Goal: Task Accomplishment & Management: Use online tool/utility

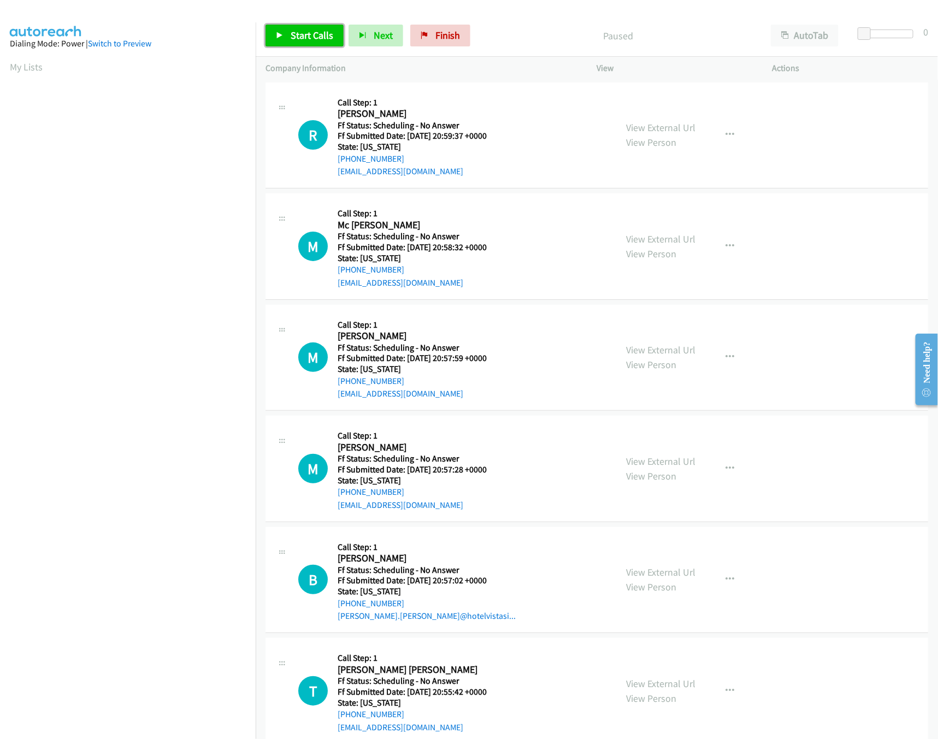
click at [279, 33] on icon at bounding box center [280, 36] width 8 height 8
click at [495, 26] on div "Started" at bounding box center [609, 36] width 304 height 22
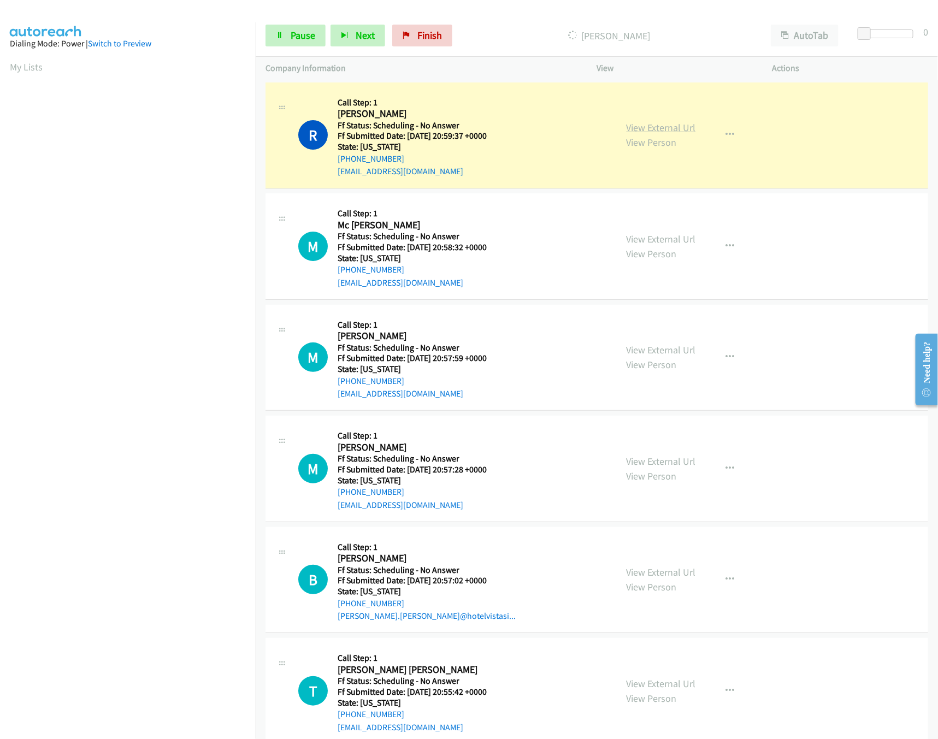
click at [678, 122] on link "View External Url" at bounding box center [661, 127] width 69 height 13
click at [676, 244] on link "View External Url" at bounding box center [661, 239] width 69 height 13
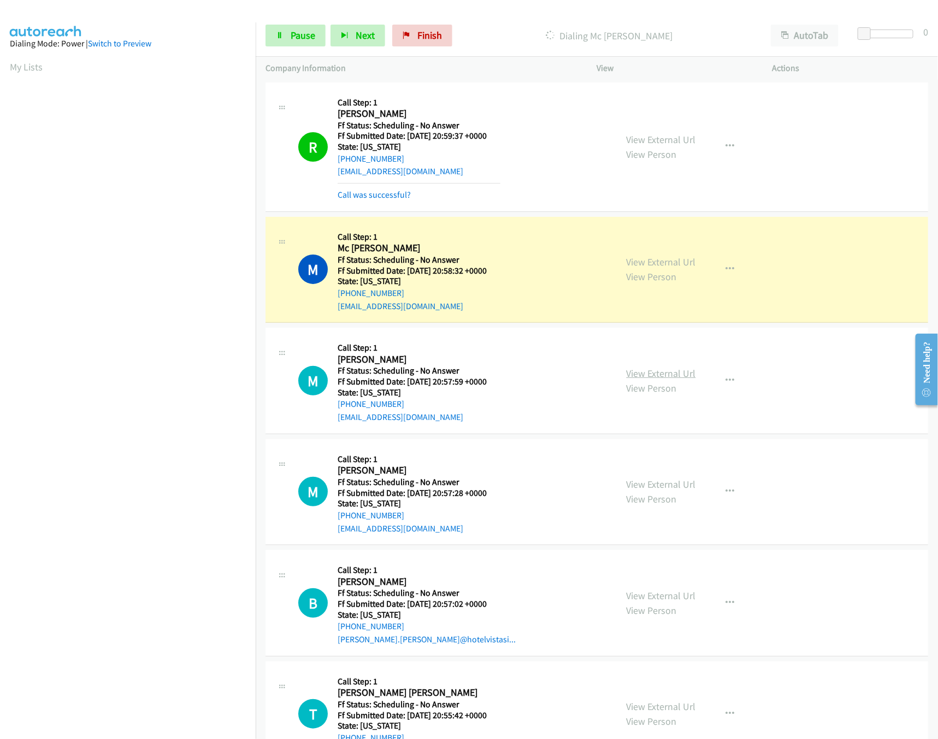
click at [652, 370] on link "View External Url" at bounding box center [661, 373] width 69 height 13
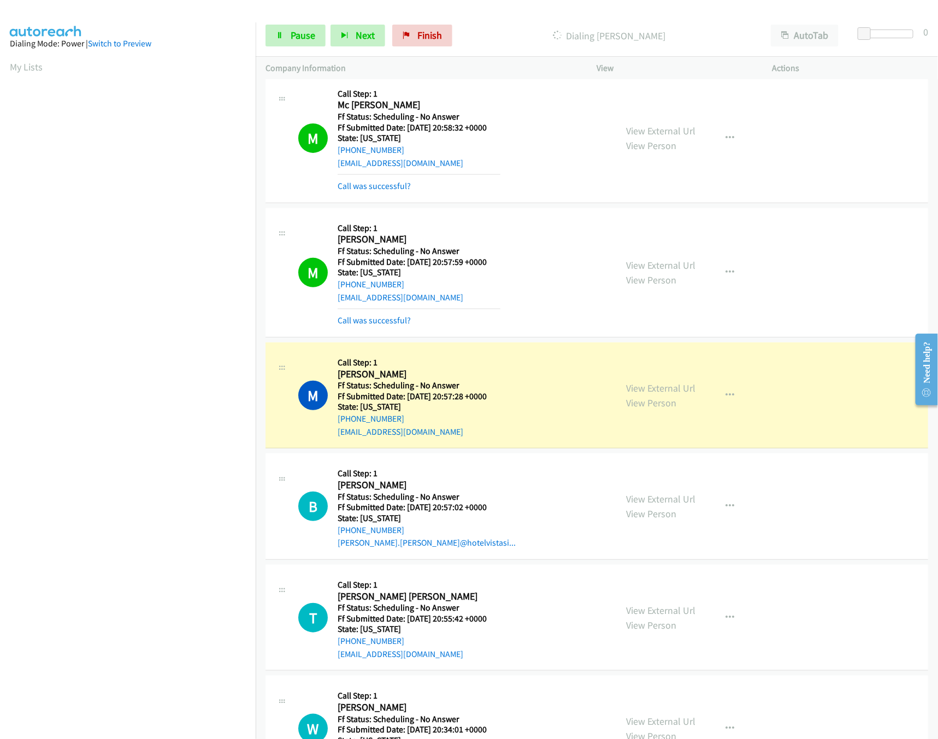
scroll to position [218, 0]
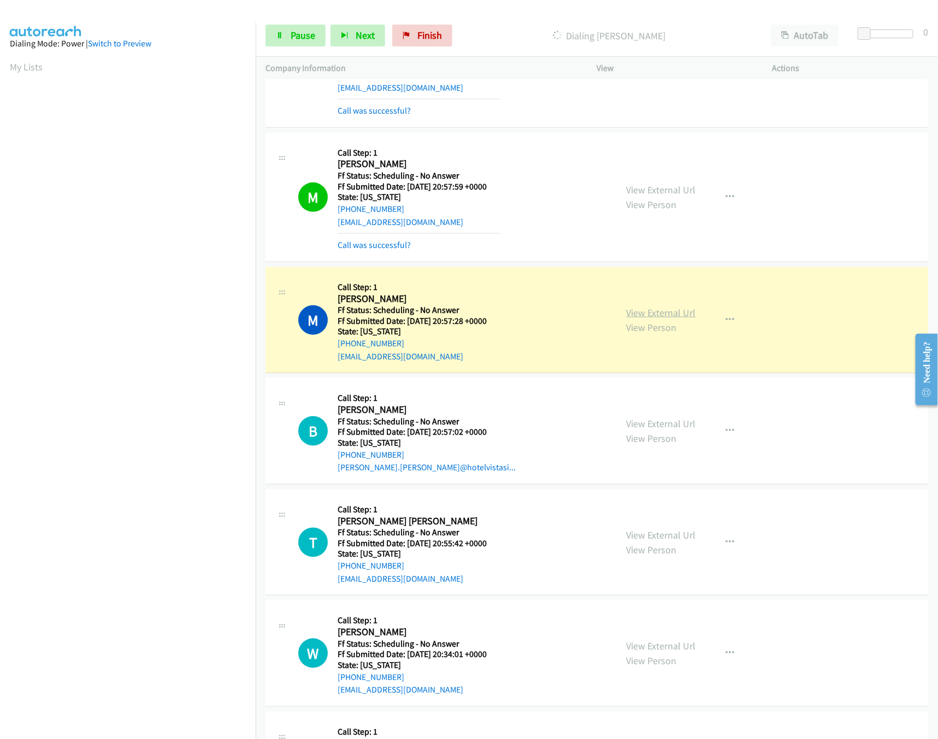
click at [654, 315] on link "View External Url" at bounding box center [661, 312] width 69 height 13
click at [651, 420] on link "View External Url" at bounding box center [661, 423] width 69 height 13
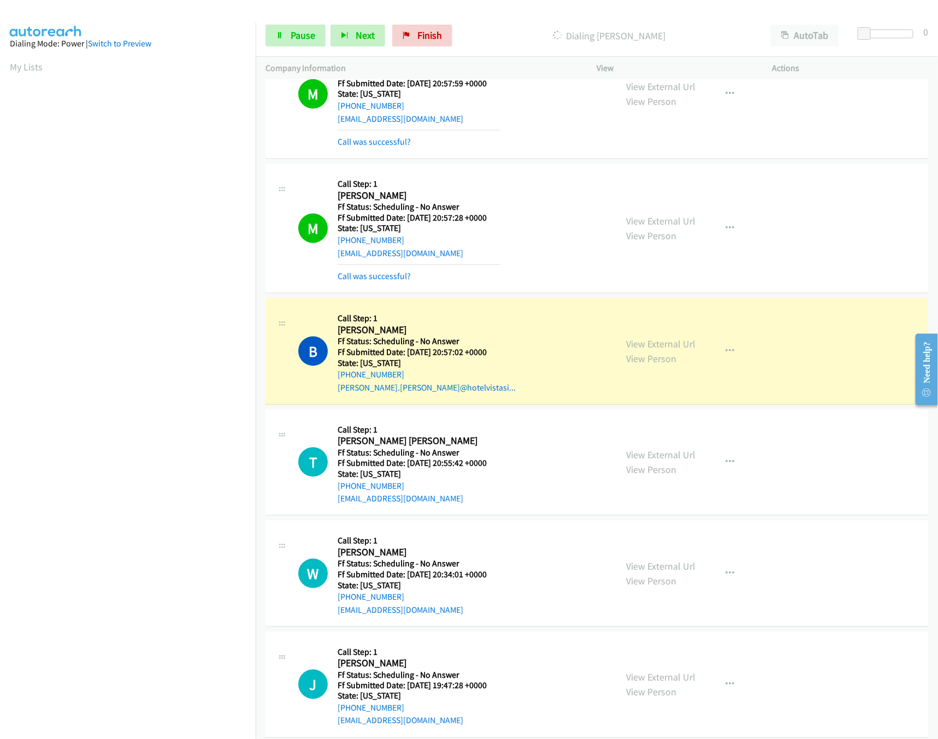
scroll to position [436, 0]
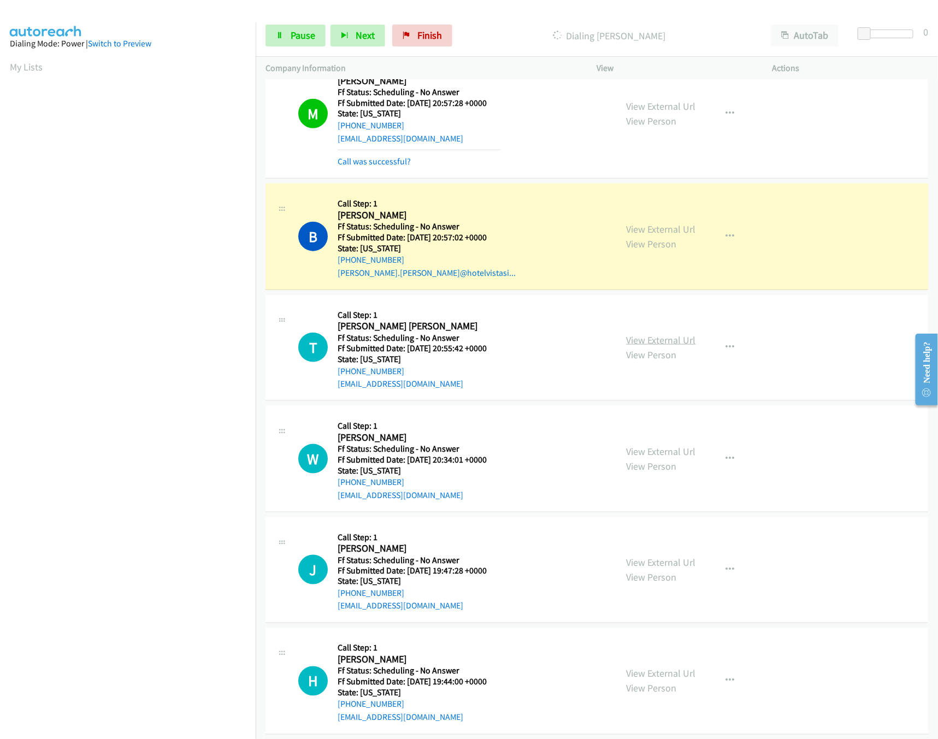
click at [671, 345] on link "View External Url" at bounding box center [661, 340] width 69 height 13
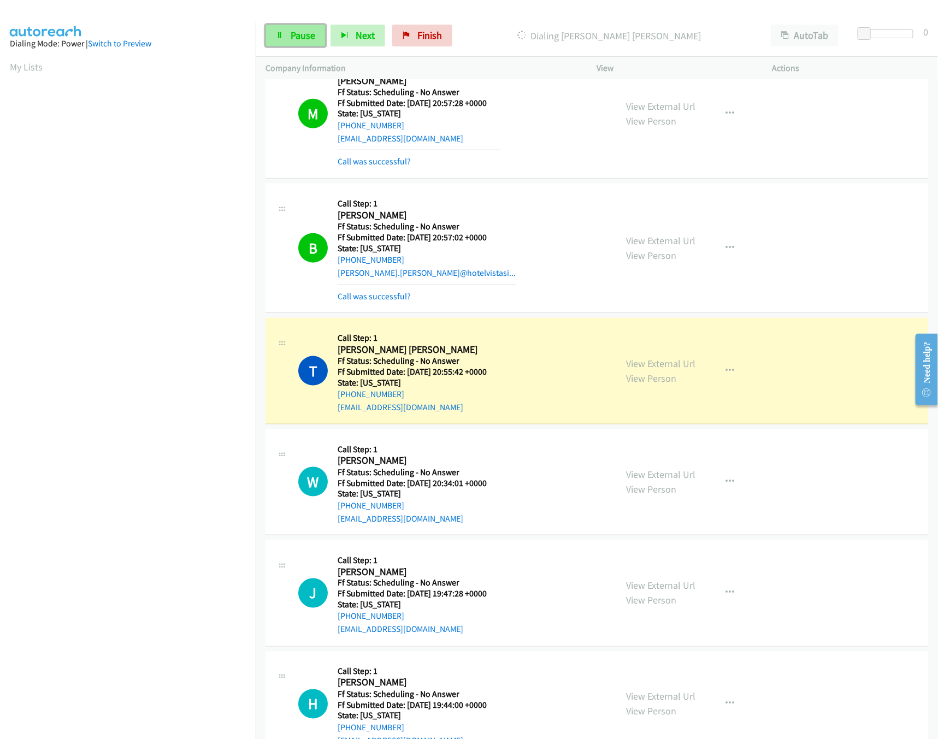
click at [297, 39] on span "Pause" at bounding box center [303, 35] width 25 height 13
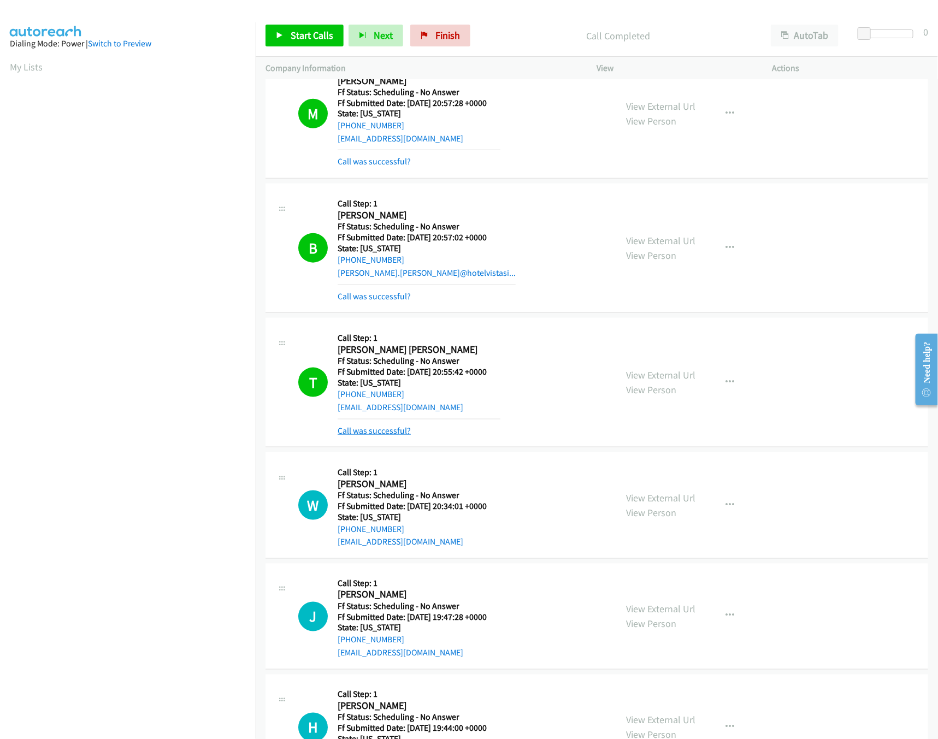
click at [371, 436] on link "Call was successful?" at bounding box center [374, 431] width 73 height 10
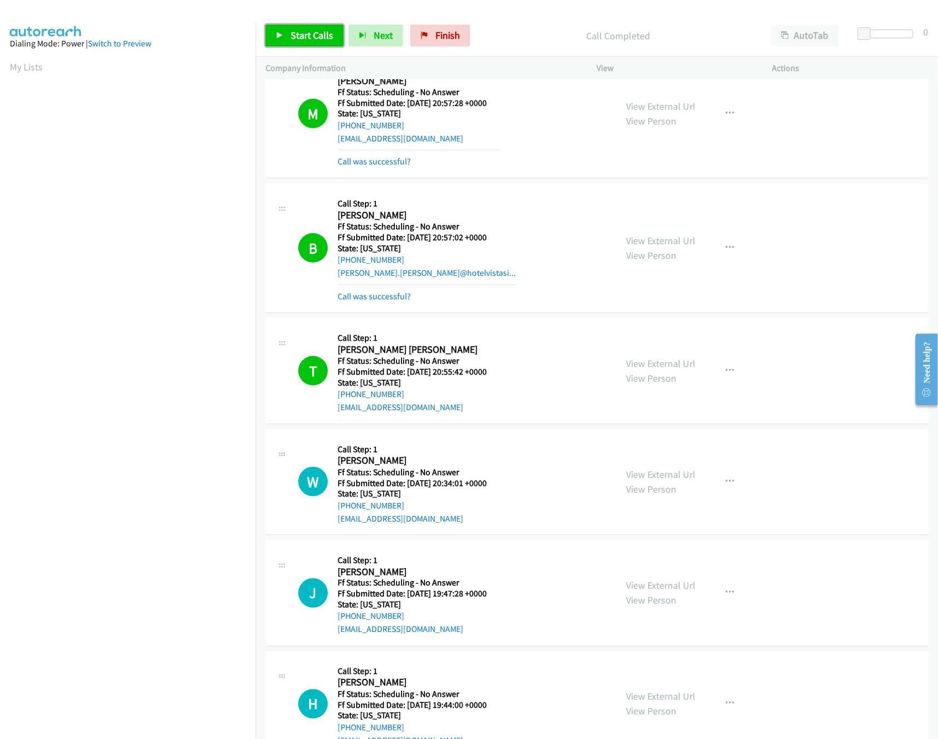
click at [289, 32] on link "Start Calls" at bounding box center [304, 36] width 78 height 22
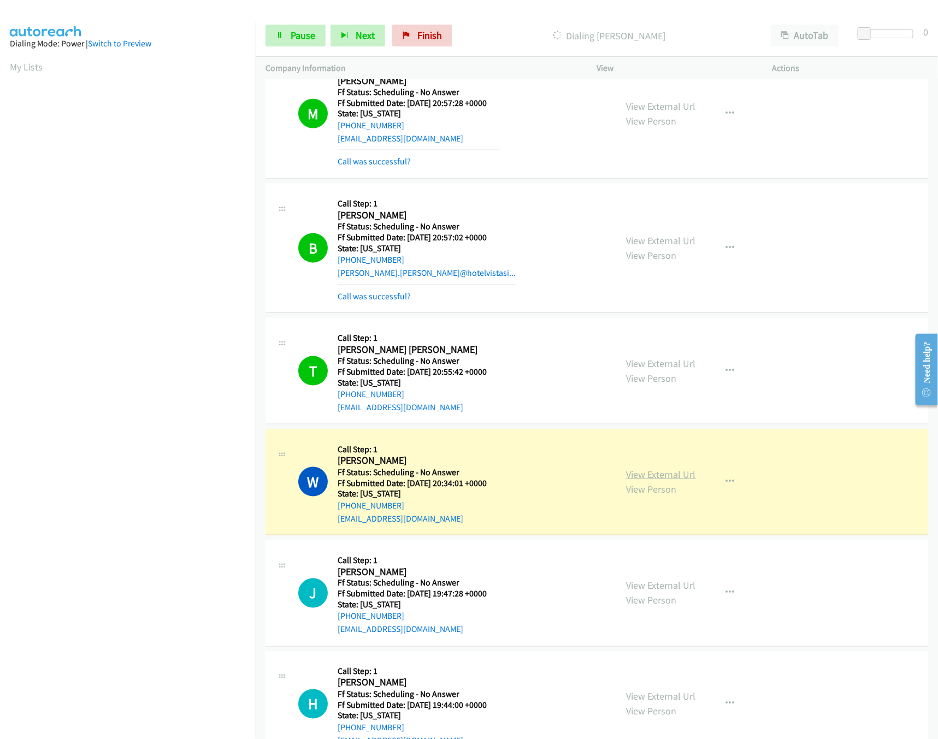
click at [665, 471] on link "View External Url" at bounding box center [661, 474] width 69 height 13
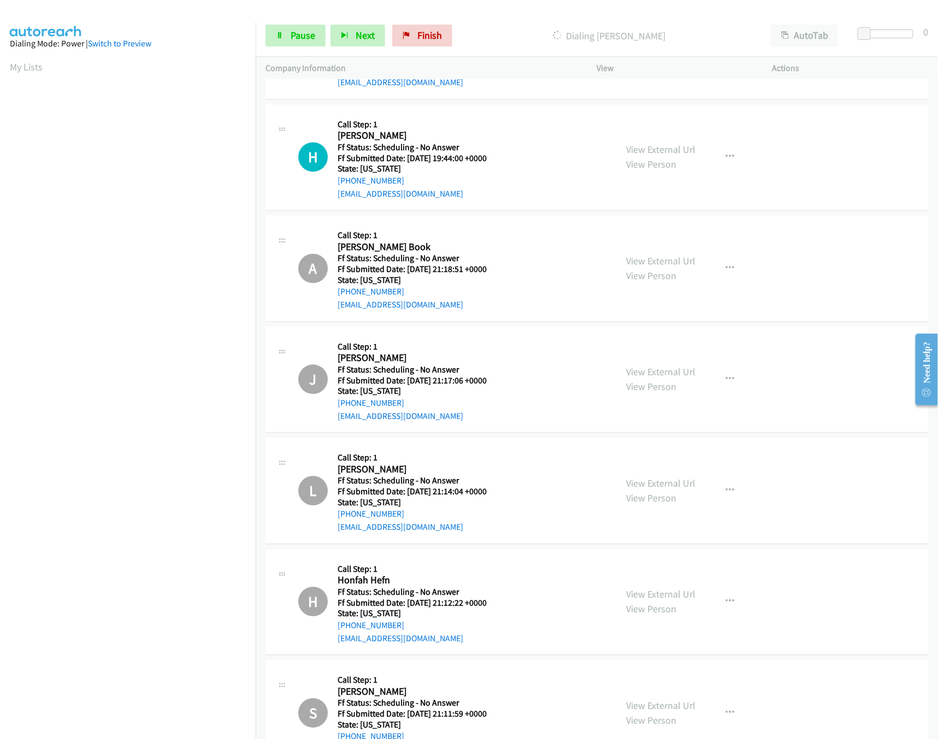
scroll to position [764, 0]
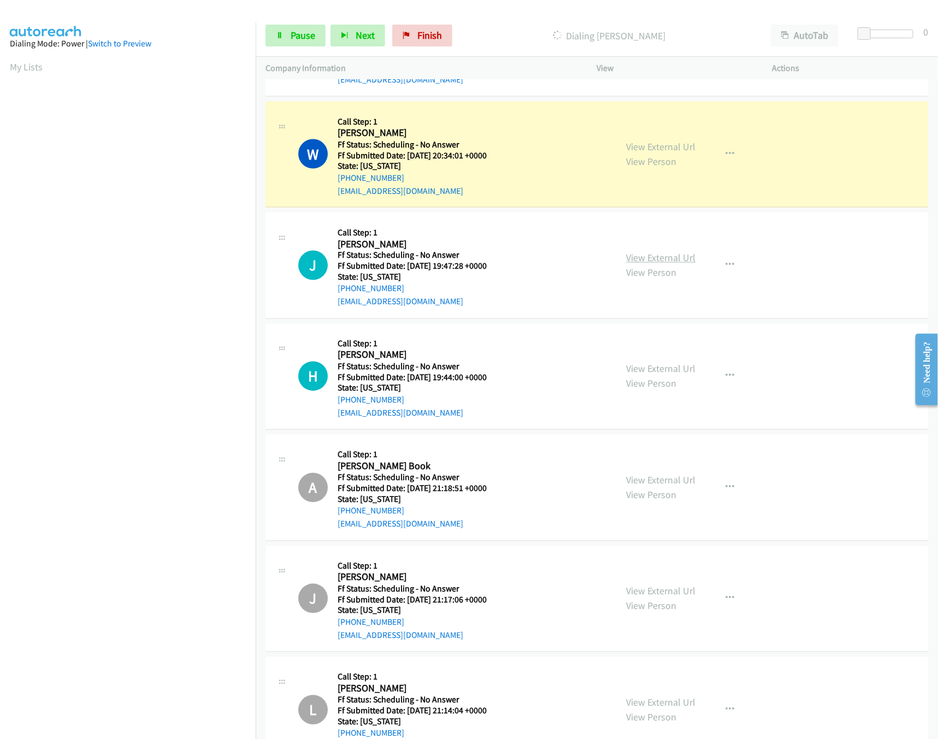
click at [679, 259] on link "View External Url" at bounding box center [661, 258] width 69 height 13
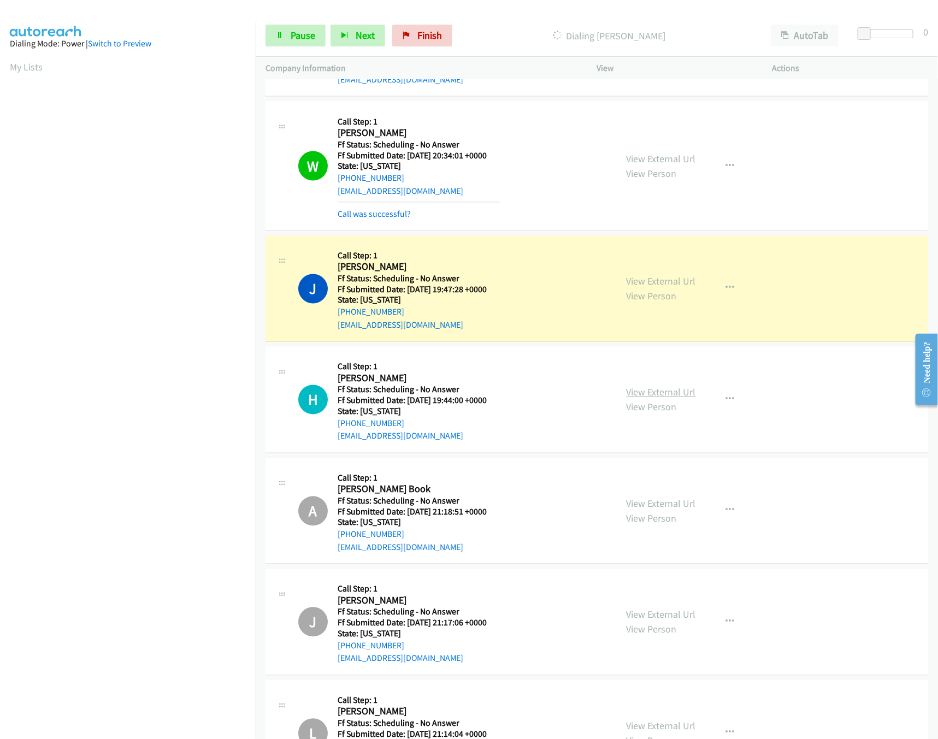
click at [637, 392] on link "View External Url" at bounding box center [661, 392] width 69 height 13
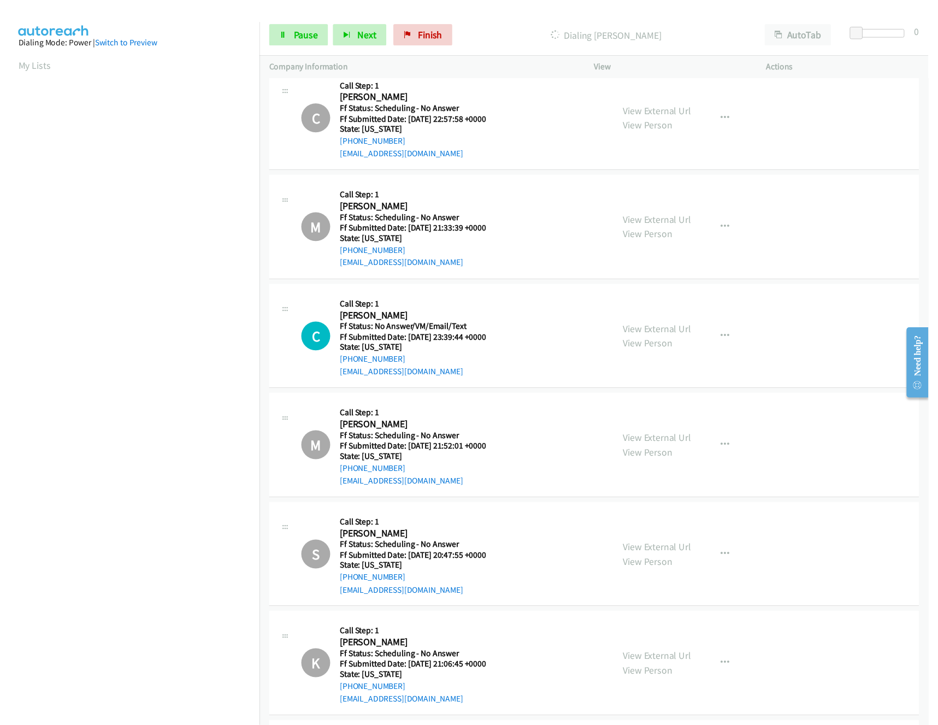
scroll to position [2403, 0]
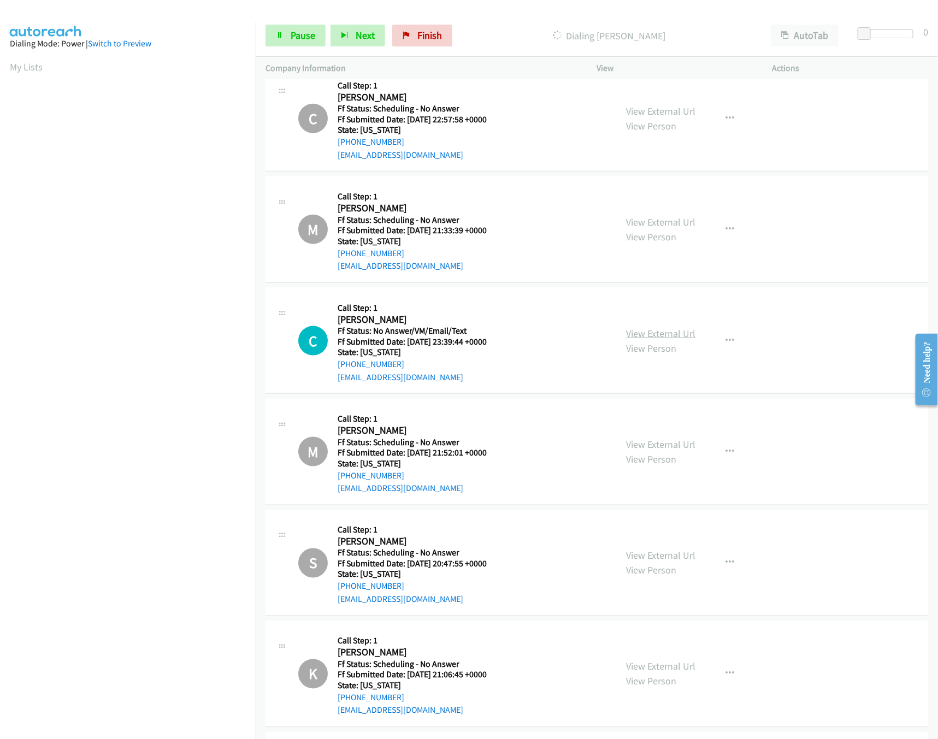
click at [644, 340] on link "View External Url" at bounding box center [661, 333] width 69 height 13
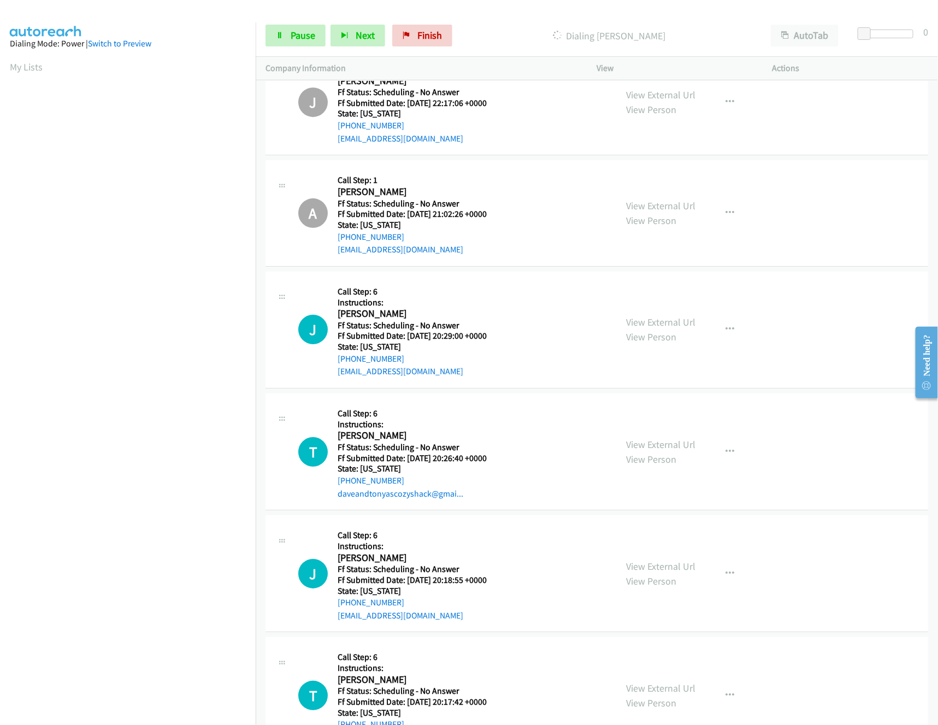
scroll to position [3520, 0]
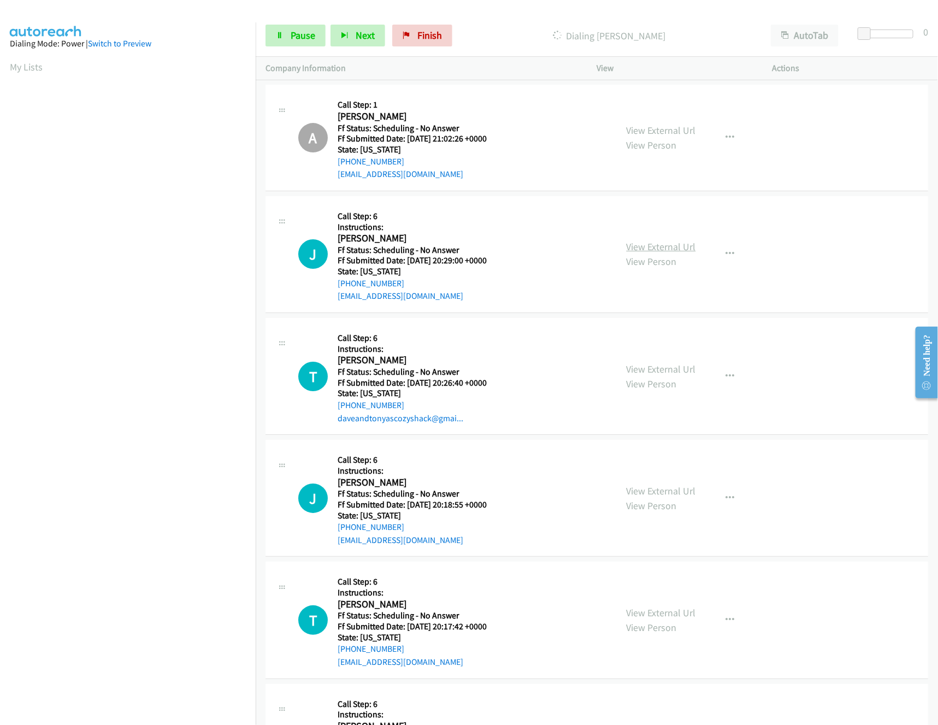
click at [649, 253] on link "View External Url" at bounding box center [661, 246] width 69 height 13
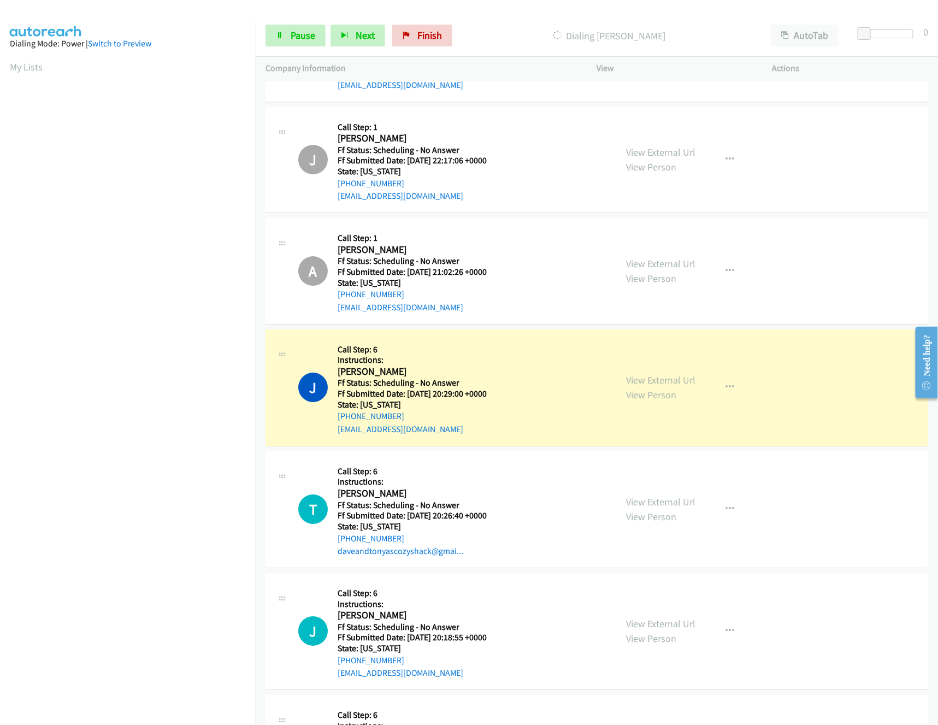
scroll to position [3738, 0]
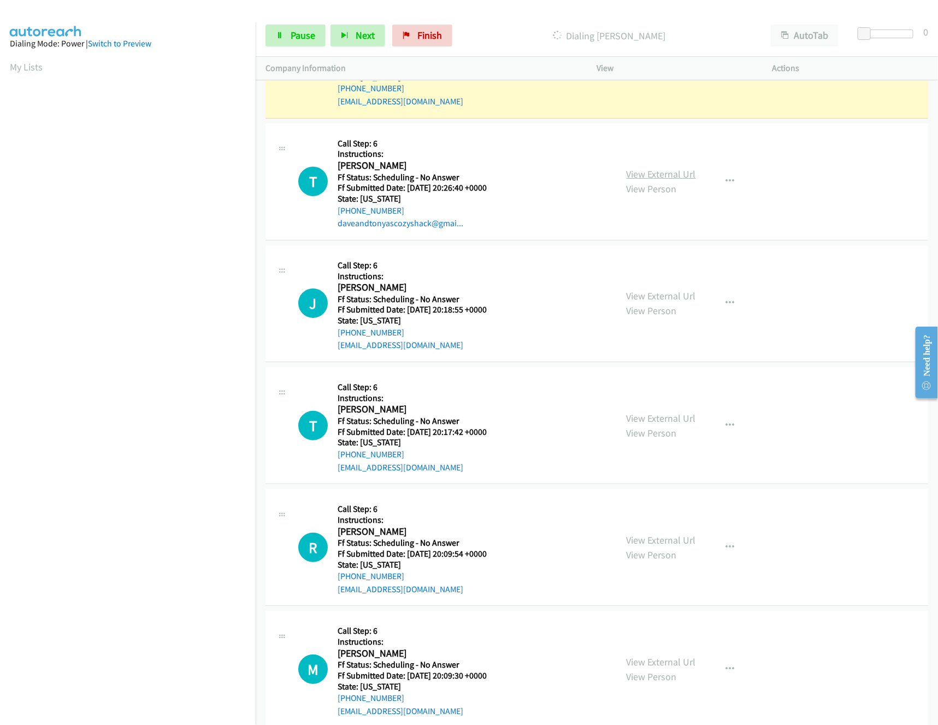
click at [664, 180] on link "View External Url" at bounding box center [661, 174] width 69 height 13
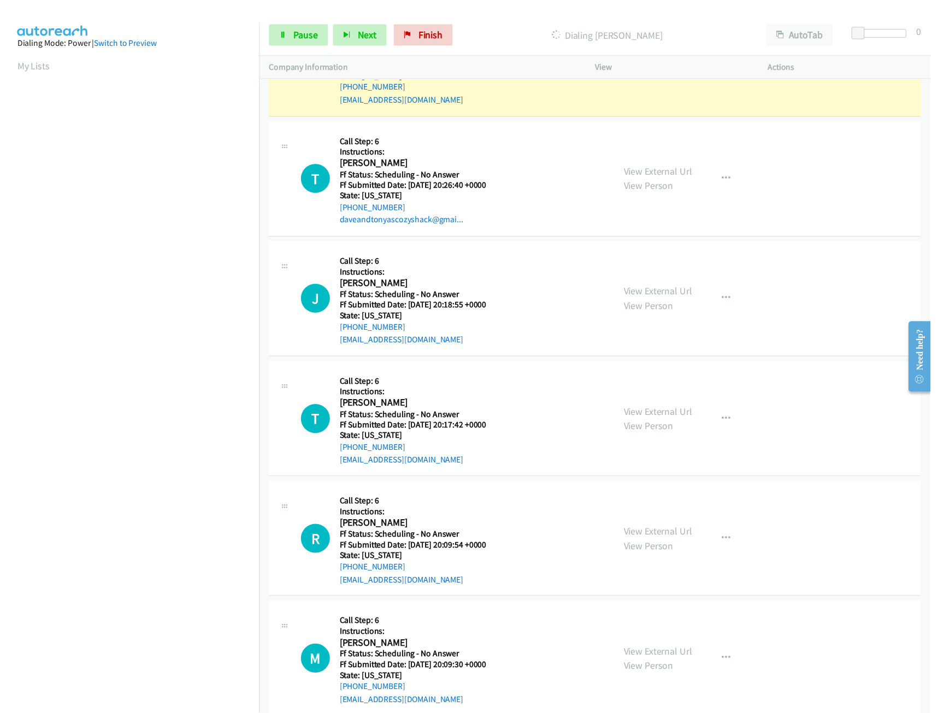
scroll to position [3629, 0]
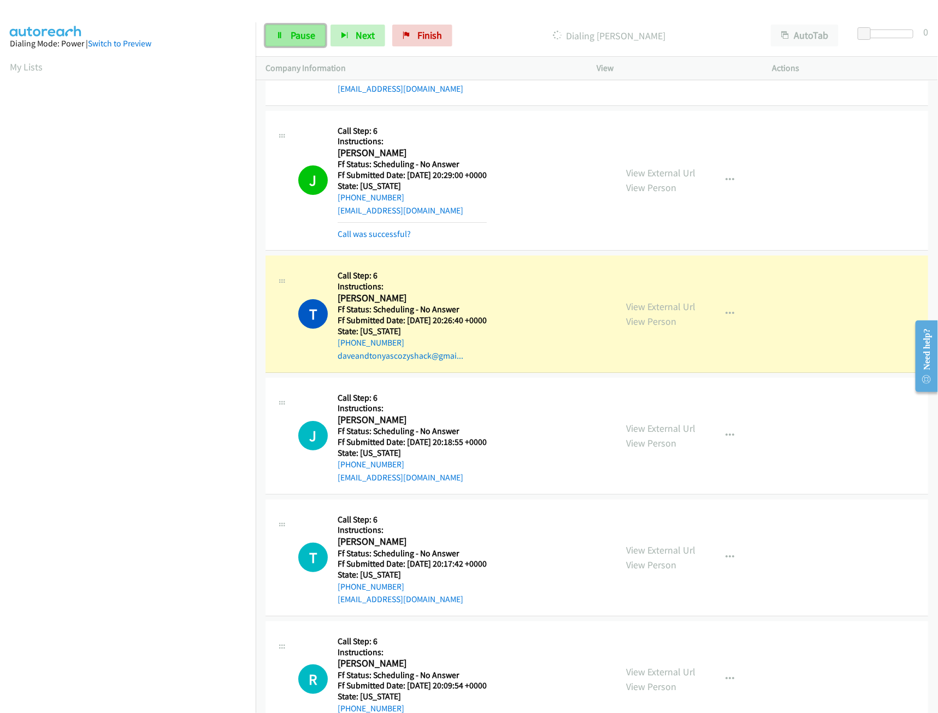
click at [280, 35] on icon at bounding box center [280, 36] width 8 height 8
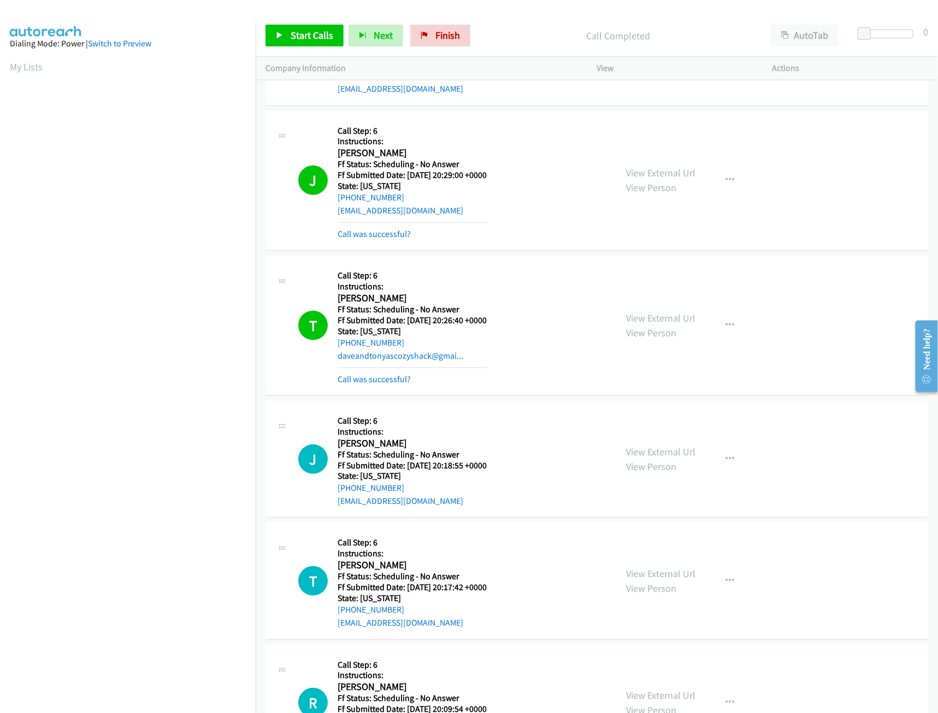
click at [322, 20] on div "Start Calls Pause Next Finish Call Completed AutoTab AutoTab 0" at bounding box center [597, 36] width 682 height 42
click at [315, 38] on span "Start Calls" at bounding box center [312, 35] width 43 height 13
click at [292, 28] on link "Pause" at bounding box center [295, 36] width 60 height 22
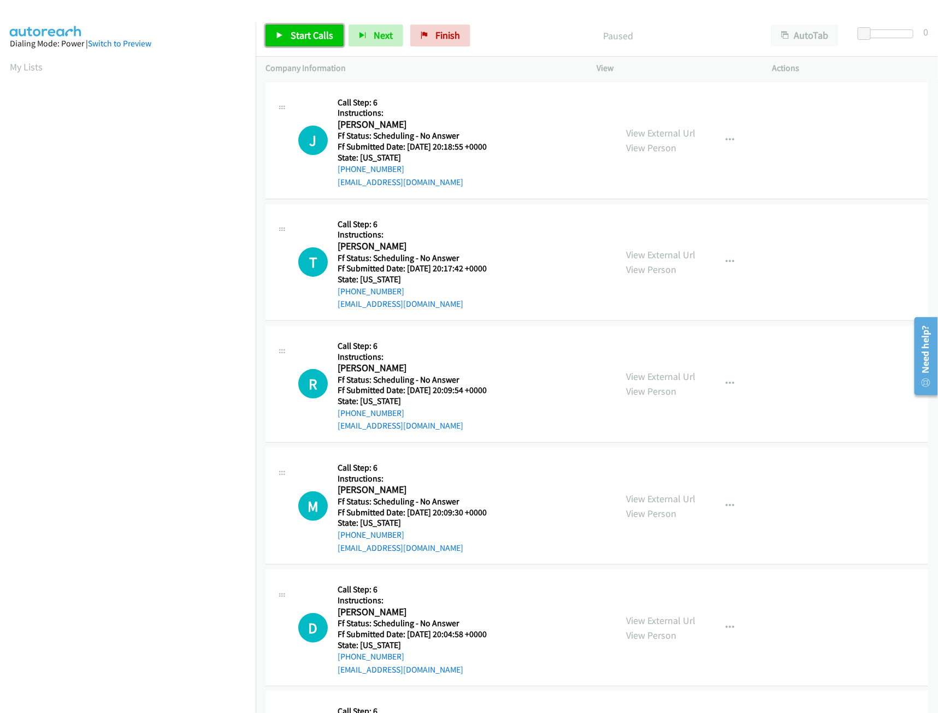
click at [325, 35] on span "Start Calls" at bounding box center [312, 35] width 43 height 13
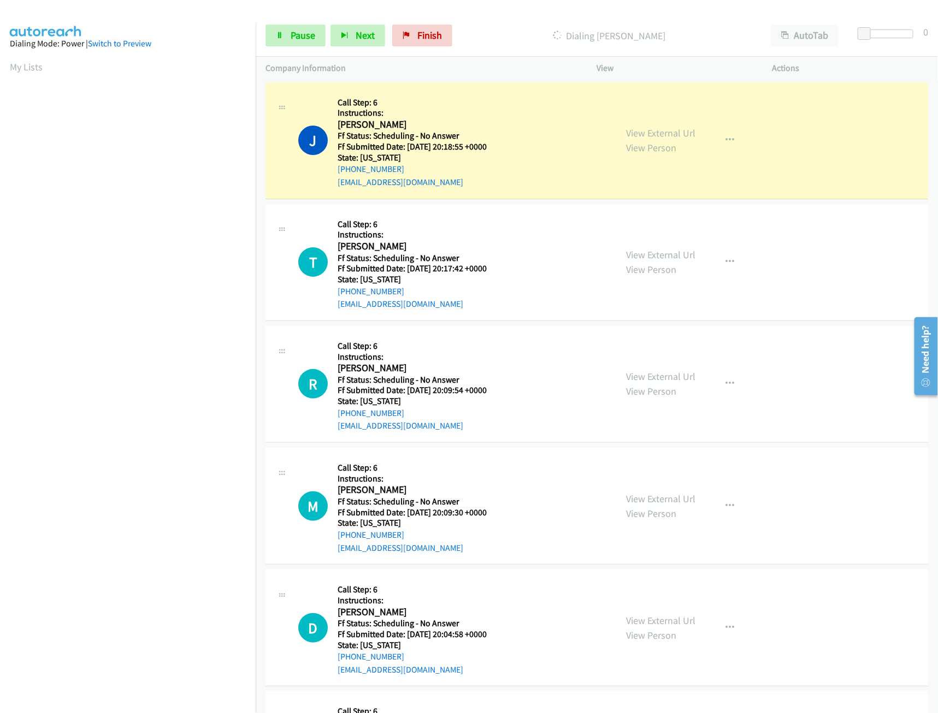
click at [194, 649] on nav "Dialing Mode: Power | Switch to Preview My Lists" at bounding box center [128, 378] width 256 height 713
click at [651, 132] on link "View External Url" at bounding box center [661, 133] width 69 height 13
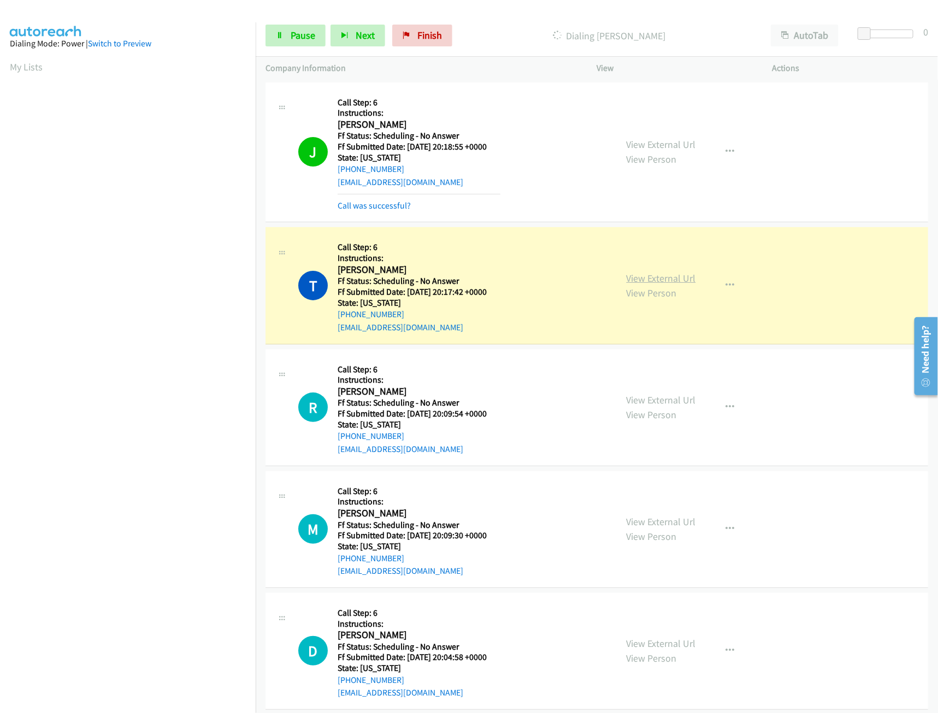
click at [645, 282] on link "View External Url" at bounding box center [661, 278] width 69 height 13
click at [294, 37] on span "Pause" at bounding box center [303, 35] width 25 height 13
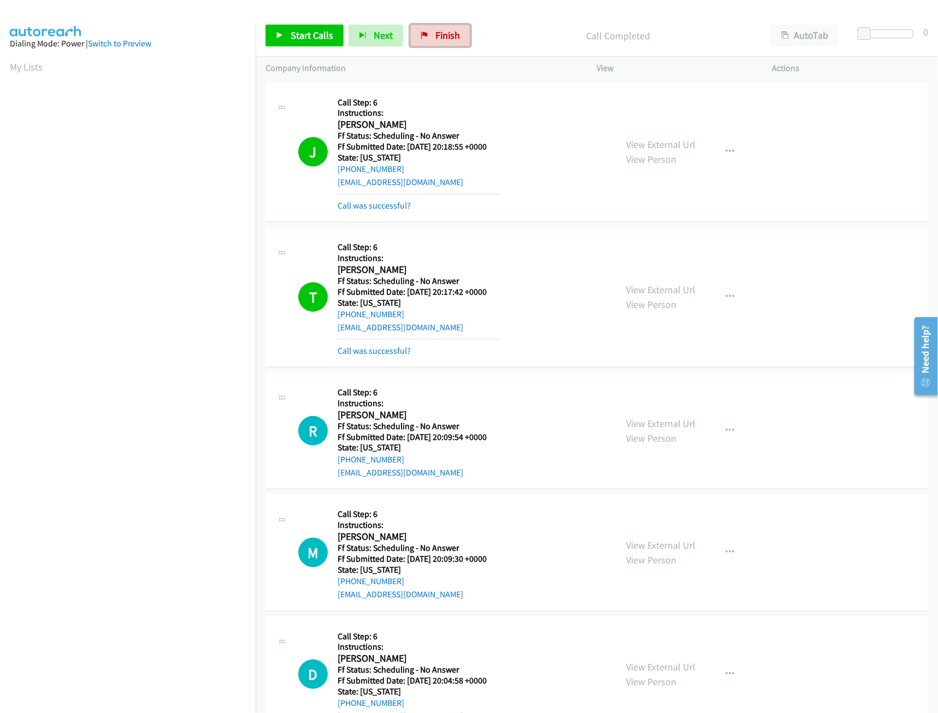
drag, startPoint x: 430, startPoint y: 28, endPoint x: 512, endPoint y: 61, distance: 88.4
click at [430, 28] on link "Finish" at bounding box center [440, 36] width 60 height 22
